Goal: Task Accomplishment & Management: Complete application form

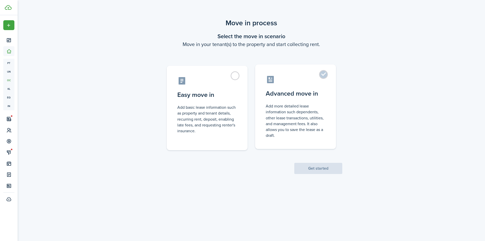
click at [321, 76] on label "Advanced move in Add more detailed lease information such dependents, other lea…" at bounding box center [295, 106] width 81 height 84
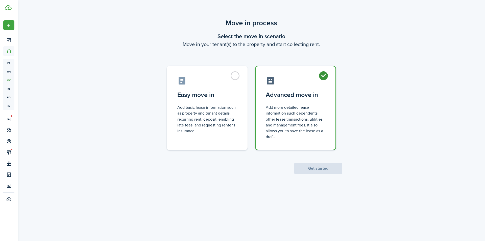
radio input "true"
click at [330, 163] on scenario-actions "Get started" at bounding box center [318, 162] width 48 height 24
click at [330, 165] on button "Get started" at bounding box center [318, 168] width 48 height 11
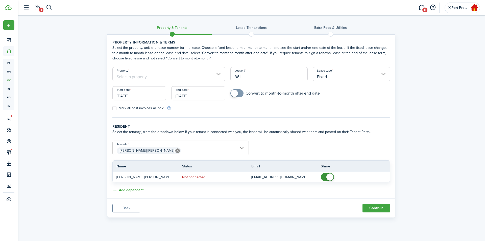
click at [218, 74] on input "Property" at bounding box center [168, 74] width 113 height 14
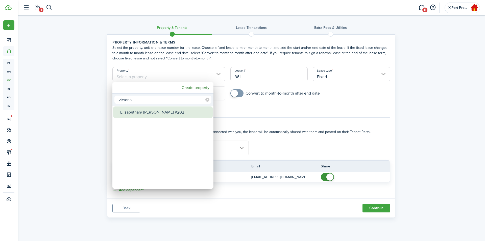
type input "victoria"
click at [160, 111] on div "Elizabethan/ [PERSON_NAME] #202" at bounding box center [164, 112] width 89 height 12
type input "Elizabethan/ [PERSON_NAME] #202"
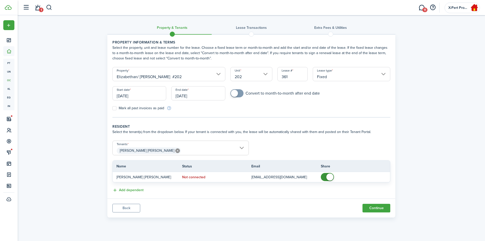
click at [142, 98] on input "[DATE]" at bounding box center [139, 93] width 54 height 14
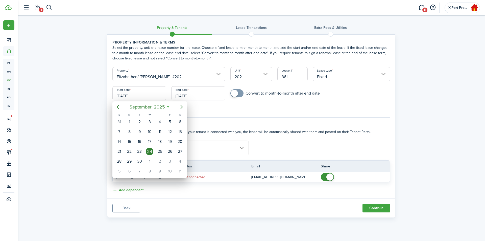
click at [181, 107] on icon "Next page" at bounding box center [181, 107] width 6 height 6
click at [148, 141] on div "15" at bounding box center [150, 142] width 8 height 8
type input "[DATE]"
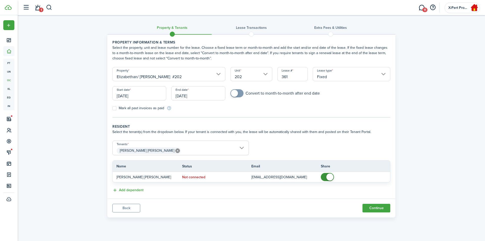
click at [201, 94] on input "[DATE]" at bounding box center [198, 93] width 54 height 14
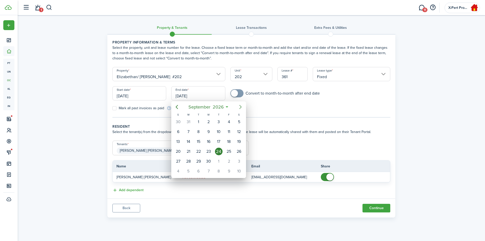
click at [241, 105] on icon "Next page" at bounding box center [240, 107] width 6 height 6
click at [240, 107] on icon "Next page" at bounding box center [240, 107] width 6 height 6
click at [209, 140] on div "14" at bounding box center [209, 142] width 8 height 8
type input "[DATE]"
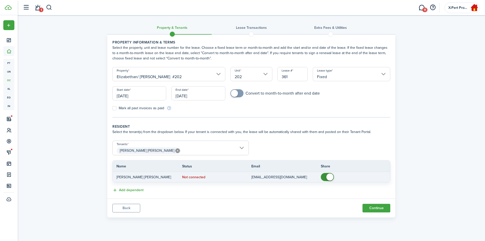
checkbox input "false"
click at [329, 178] on span at bounding box center [329, 176] width 7 height 7
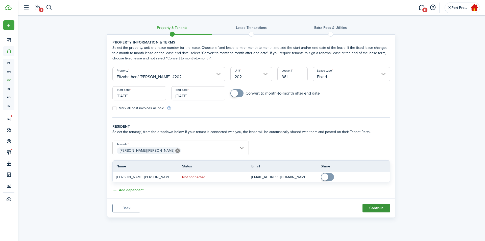
click at [373, 210] on button "Continue" at bounding box center [376, 207] width 28 height 9
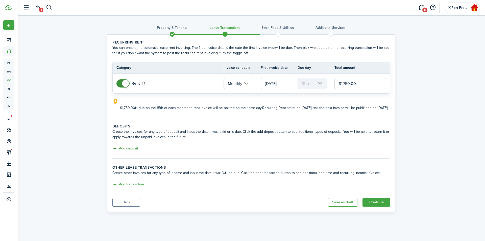
click at [115, 151] on button "Add deposit" at bounding box center [124, 148] width 25 height 6
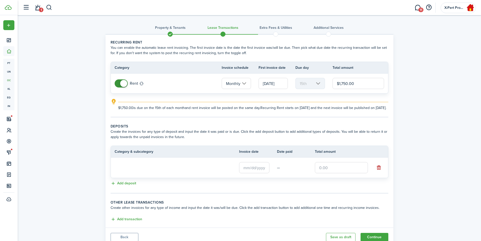
click at [148, 172] on loading-skeleton at bounding box center [165, 168] width 101 height 12
click at [149, 172] on input "Deposit" at bounding box center [165, 167] width 101 height 11
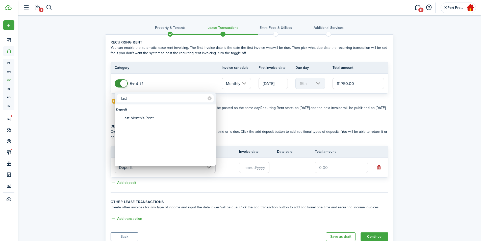
type input "last"
type input "Deposit / Last Month's Rent"
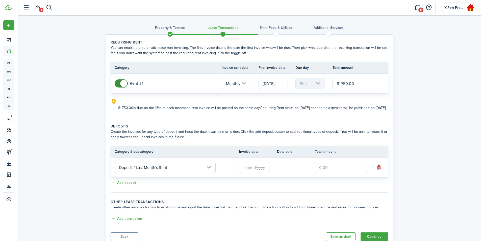
click at [256, 173] on input "text" at bounding box center [254, 167] width 30 height 11
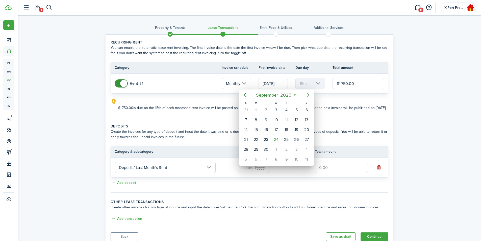
click at [309, 92] on icon "Next page" at bounding box center [308, 95] width 6 height 6
click at [275, 130] on div "15" at bounding box center [276, 130] width 8 height 8
type input "[DATE]"
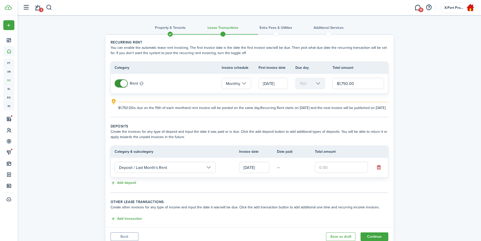
click at [334, 169] on input "text" at bounding box center [341, 167] width 53 height 11
type input "$1,750.00"
click at [114, 186] on button "Add deposit" at bounding box center [123, 183] width 25 height 6
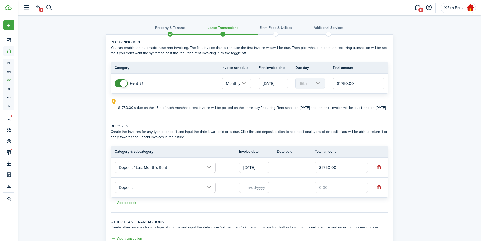
click at [140, 193] on input "Deposit" at bounding box center [165, 187] width 101 height 11
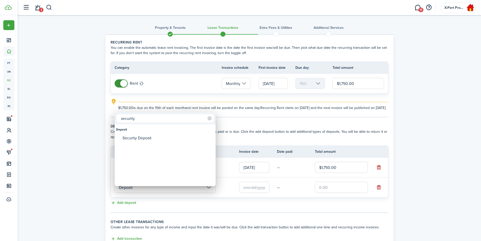
type input "security"
type input "Deposit / Security Deposit"
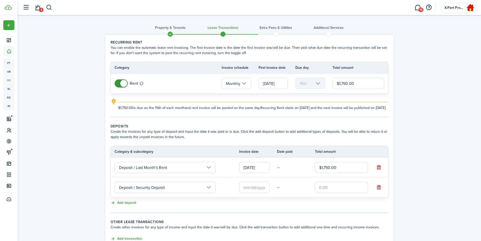
click at [251, 193] on input "text" at bounding box center [254, 187] width 30 height 11
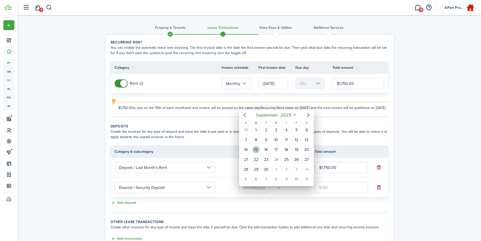
click at [256, 148] on div "15" at bounding box center [256, 150] width 8 height 8
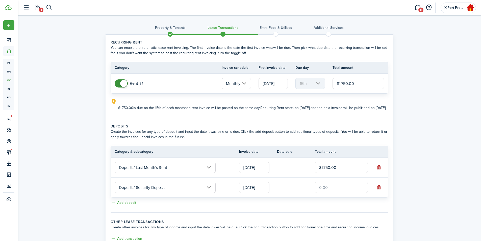
click at [253, 189] on input "[DATE]" at bounding box center [254, 187] width 30 height 11
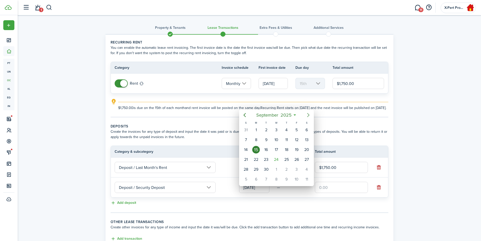
click at [307, 115] on icon "Next page" at bounding box center [308, 115] width 6 height 6
click at [276, 150] on div "15" at bounding box center [276, 150] width 8 height 8
type input "[DATE]"
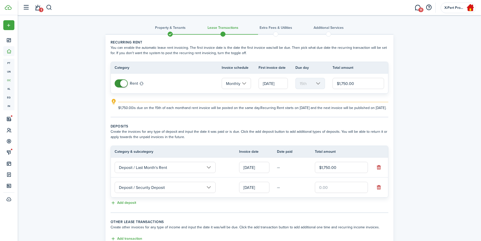
drag, startPoint x: 331, startPoint y: 190, endPoint x: 337, endPoint y: 192, distance: 6.2
click at [331, 190] on input "text" at bounding box center [341, 187] width 53 height 11
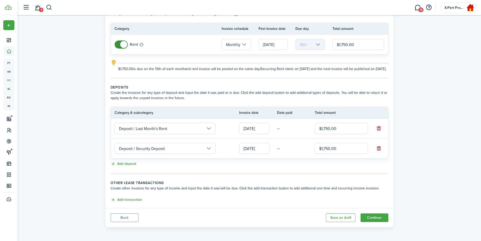
scroll to position [44, 0]
type input "$1,750.00"
click at [366, 217] on button "Continue" at bounding box center [375, 217] width 28 height 9
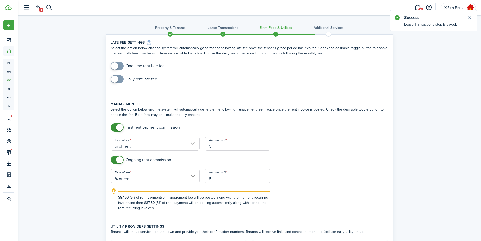
scroll to position [84, 0]
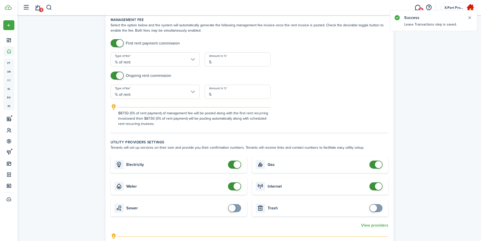
checkbox input "false"
click at [236, 164] on span at bounding box center [237, 164] width 7 height 7
checkbox input "false"
click at [238, 185] on span at bounding box center [237, 186] width 7 height 7
checkbox input "false"
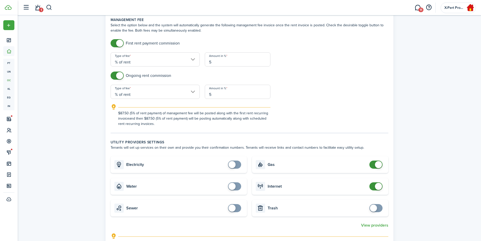
click at [377, 166] on span at bounding box center [378, 164] width 7 height 7
checkbox input "false"
click at [379, 186] on span at bounding box center [378, 186] width 7 height 7
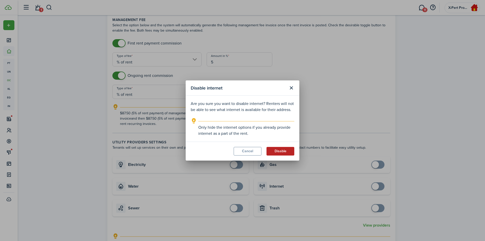
click at [281, 151] on button "Disable" at bounding box center [280, 151] width 28 height 9
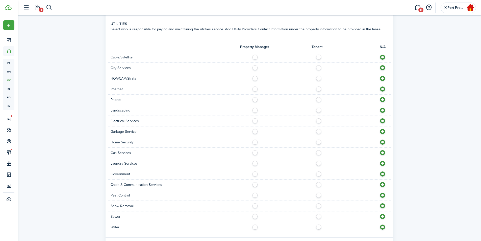
scroll to position [355, 0]
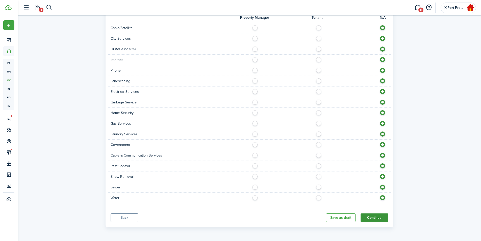
click at [376, 217] on button "Continue" at bounding box center [375, 217] width 28 height 9
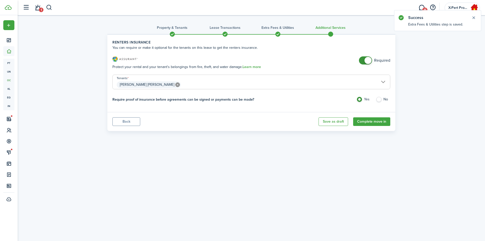
checkbox input "false"
click at [367, 61] on span at bounding box center [367, 60] width 7 height 7
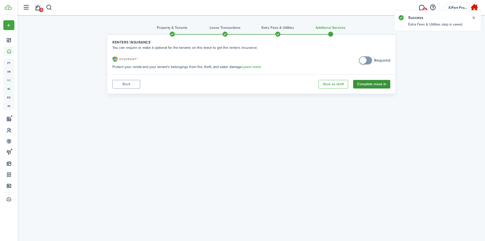
click at [372, 85] on button "Complete move in" at bounding box center [371, 84] width 37 height 9
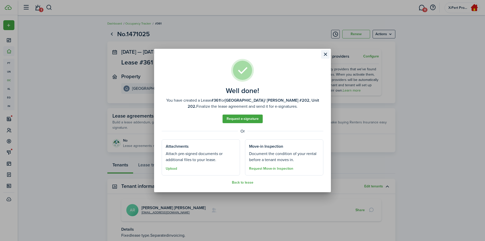
click at [325, 55] on button "Close modal" at bounding box center [325, 54] width 9 height 9
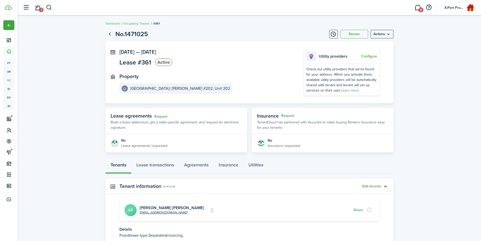
scroll to position [39, 0]
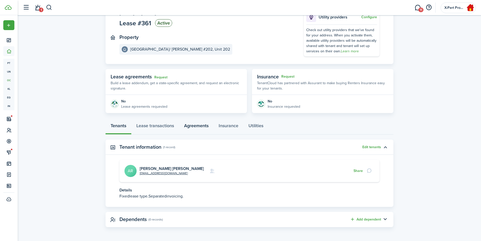
click at [201, 127] on link "Agreements" at bounding box center [196, 126] width 35 height 15
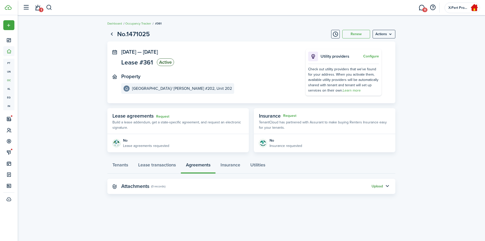
click at [374, 187] on button "Upload" at bounding box center [376, 186] width 11 height 4
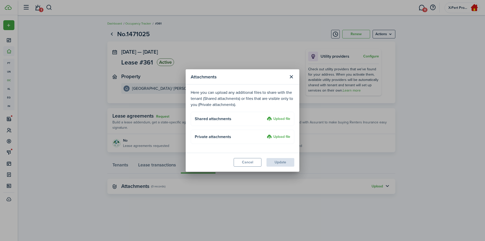
click at [278, 135] on label "Upload file" at bounding box center [278, 137] width 23 height 6
click at [265, 134] on input "Upload file" at bounding box center [265, 134] width 0 height 0
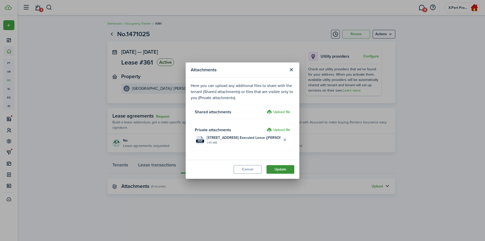
click at [277, 168] on button "Update" at bounding box center [280, 169] width 28 height 9
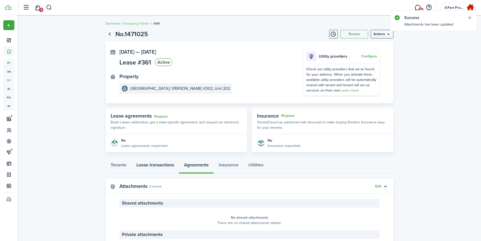
click at [162, 166] on link "Lease transactions" at bounding box center [155, 165] width 48 height 15
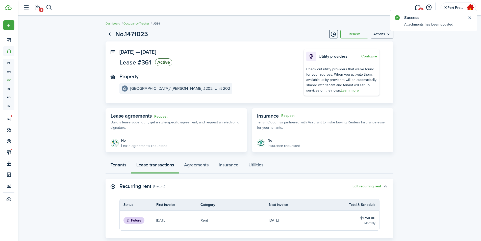
click at [115, 163] on link "Tenants" at bounding box center [119, 165] width 26 height 15
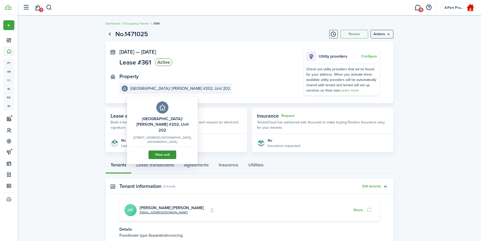
click at [157, 150] on link "View unit" at bounding box center [162, 154] width 28 height 9
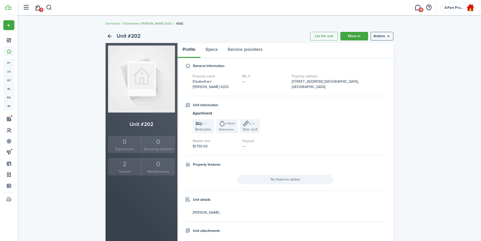
drag, startPoint x: 137, startPoint y: 23, endPoint x: 141, endPoint y: 25, distance: 4.3
click at [137, 22] on link "Elizabethan/ [PERSON_NAME] #202" at bounding box center [147, 23] width 48 height 5
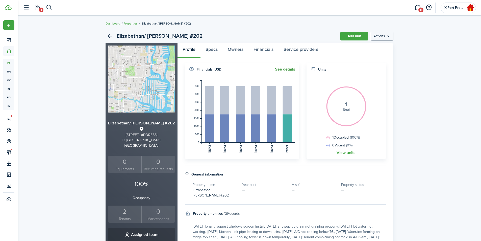
click at [287, 69] on link "See details" at bounding box center [285, 69] width 20 height 5
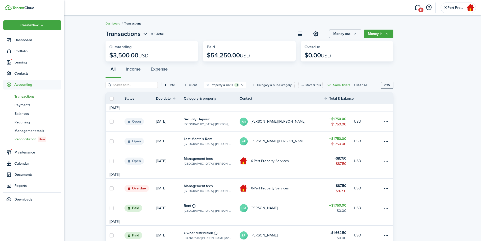
click at [21, 136] on link "re Reconciliation New" at bounding box center [32, 139] width 58 height 9
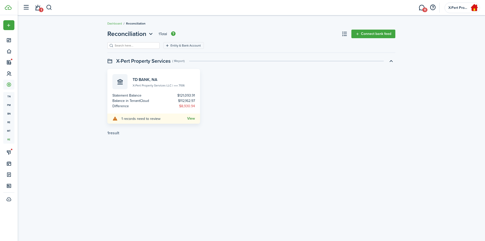
click at [190, 120] on link "View" at bounding box center [191, 118] width 8 height 4
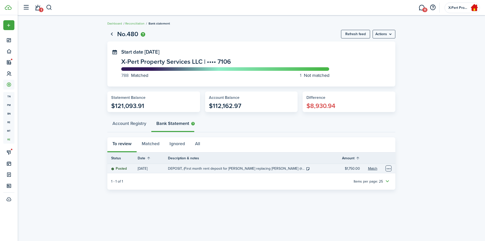
click at [388, 169] on table-menu-btn-icon "Open menu" at bounding box center [388, 168] width 6 height 6
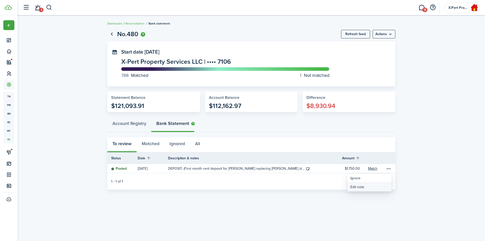
click at [355, 185] on button "Edit note" at bounding box center [369, 187] width 44 height 9
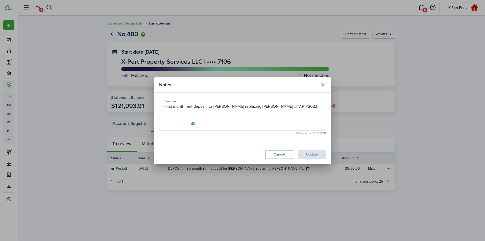
click at [185, 108] on textarea "(First month rent deposit for [PERSON_NAME] replacing [PERSON_NAME] @ V.P. #202…" at bounding box center [242, 115] width 166 height 24
type textarea "(First month's rent deposit for [PERSON_NAME] replacing [PERSON_NAME] @ V.P. #2…"
click at [306, 153] on button "Update" at bounding box center [312, 154] width 28 height 9
